Goal: Check status: Check status

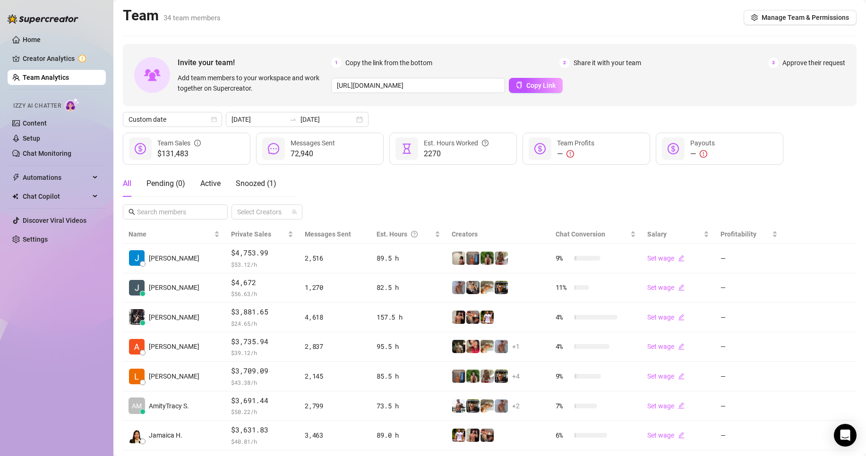
scroll to position [138, 0]
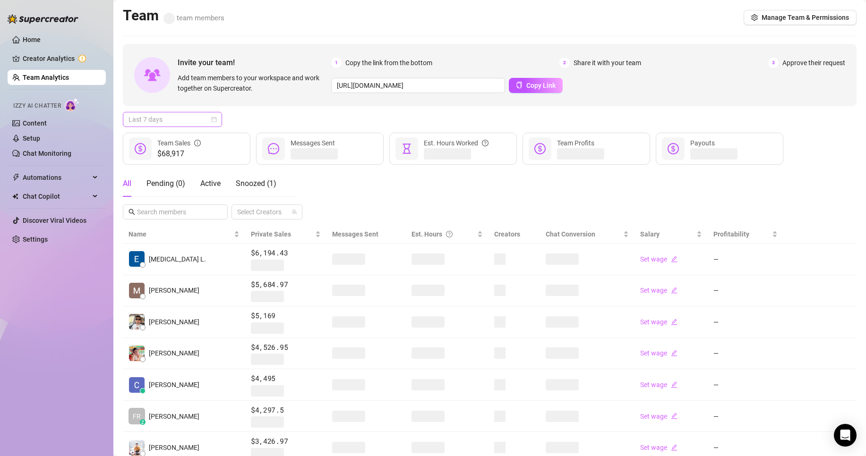
click at [177, 116] on span "Last 7 days" at bounding box center [173, 119] width 88 height 14
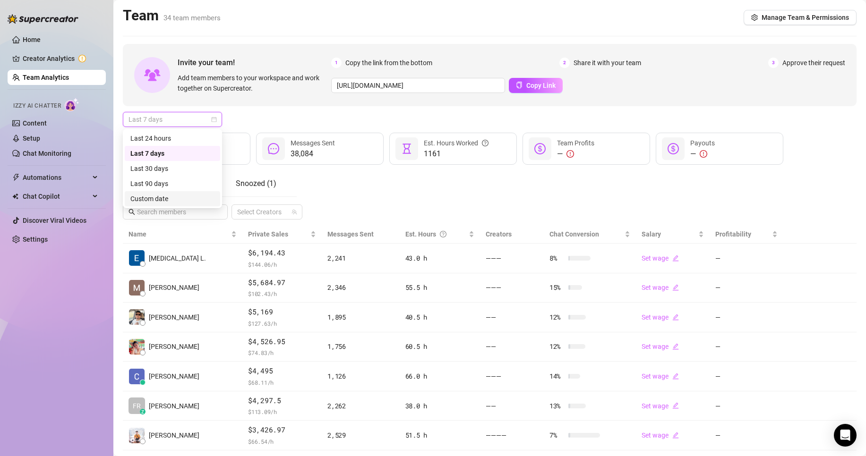
click at [159, 194] on div "Custom date" at bounding box center [172, 199] width 84 height 10
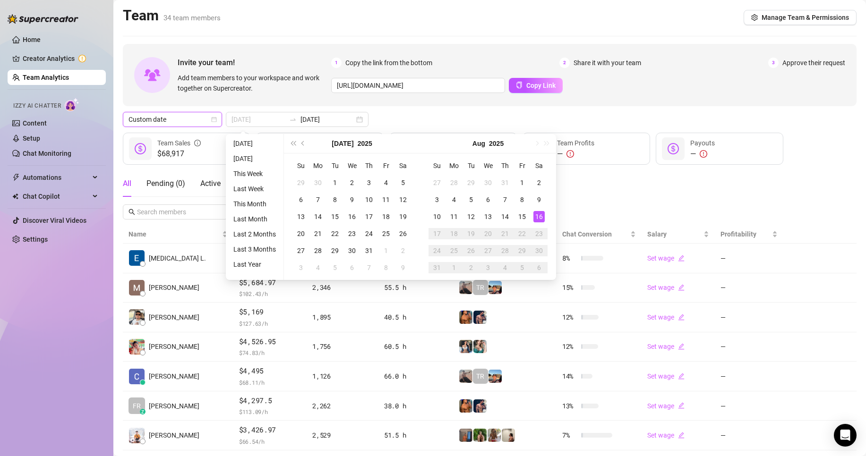
click at [539, 217] on div "16" at bounding box center [538, 216] width 11 height 11
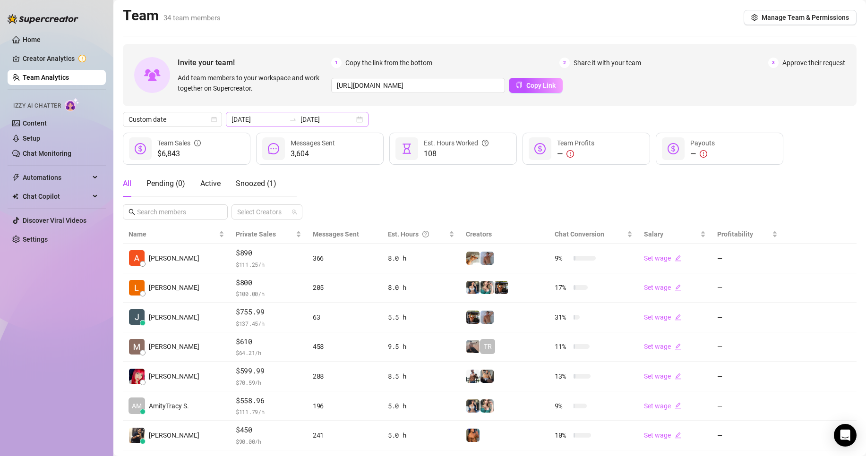
click at [285, 120] on div at bounding box center [292, 120] width 15 height 8
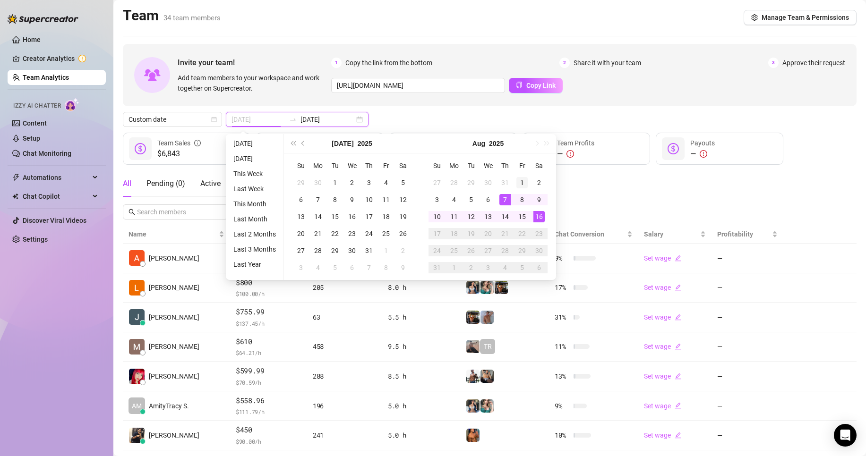
type input "[DATE]"
click at [517, 183] on div "1" at bounding box center [521, 182] width 11 height 11
type input "2025-08-16"
click at [542, 216] on div "16" at bounding box center [538, 216] width 11 height 11
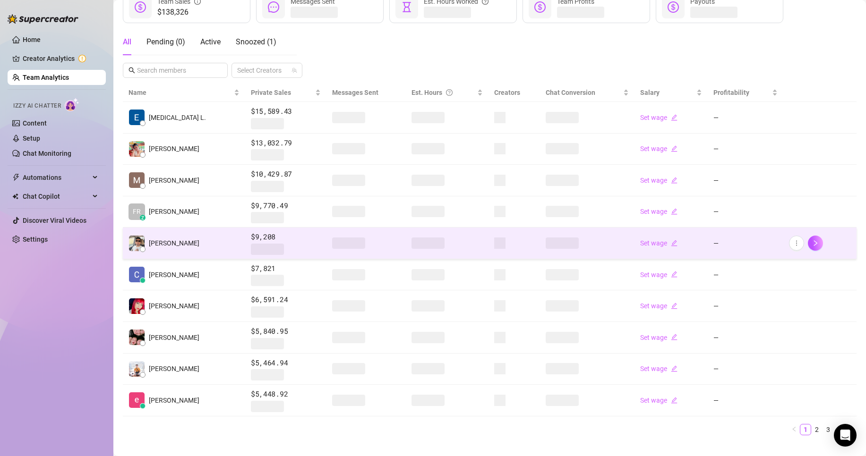
scroll to position [157, 0]
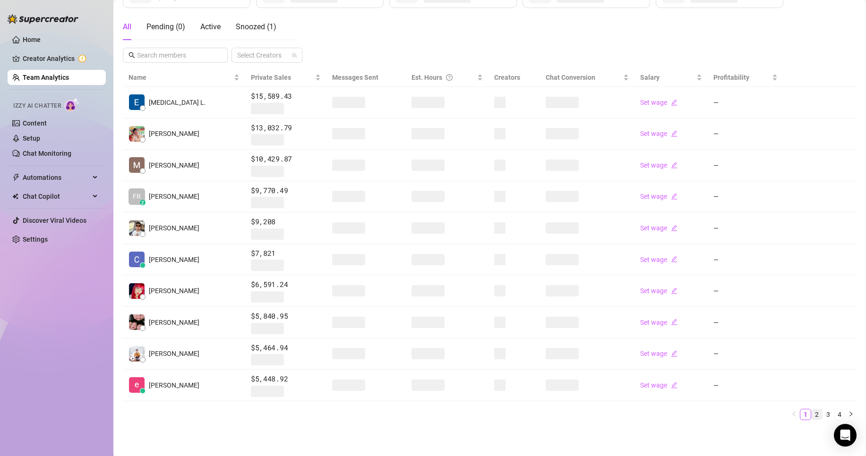
click at [812, 416] on link "2" at bounding box center [817, 415] width 10 height 10
